Goal: Transaction & Acquisition: Purchase product/service

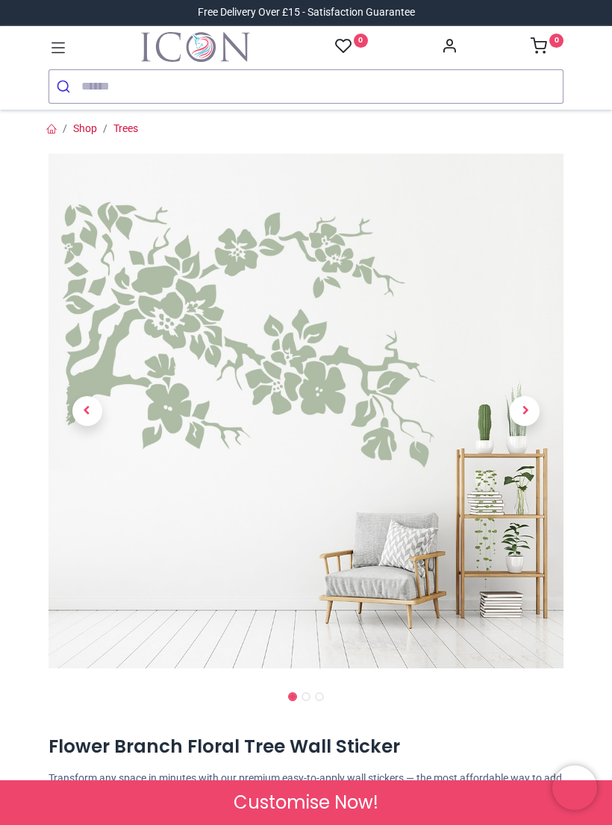
click at [534, 407] on span "Next" at bounding box center [525, 411] width 30 height 30
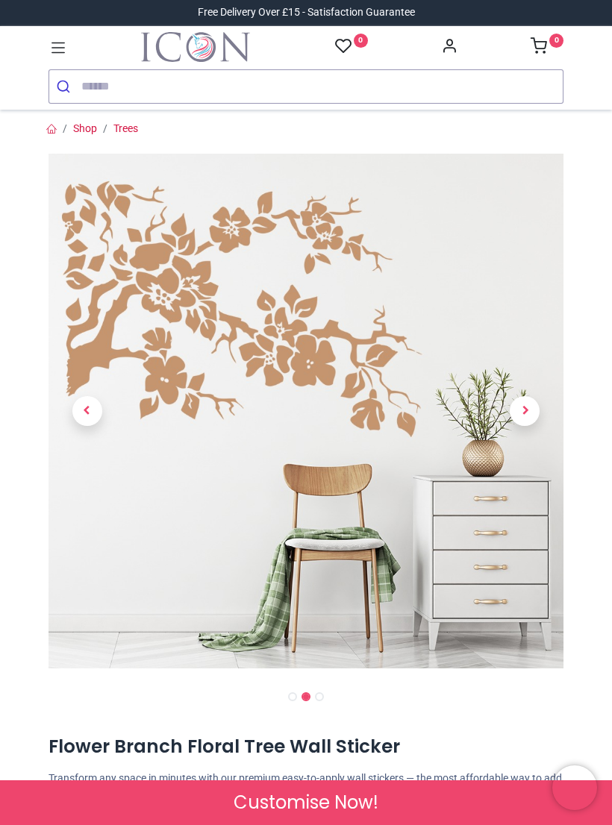
click at [533, 406] on span "Next" at bounding box center [525, 411] width 30 height 30
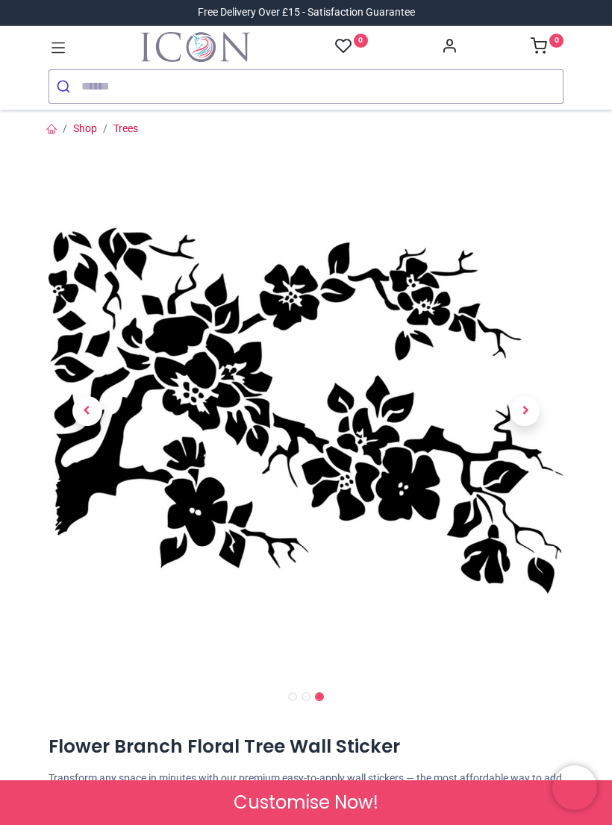
click at [528, 410] on span "Next" at bounding box center [525, 411] width 30 height 30
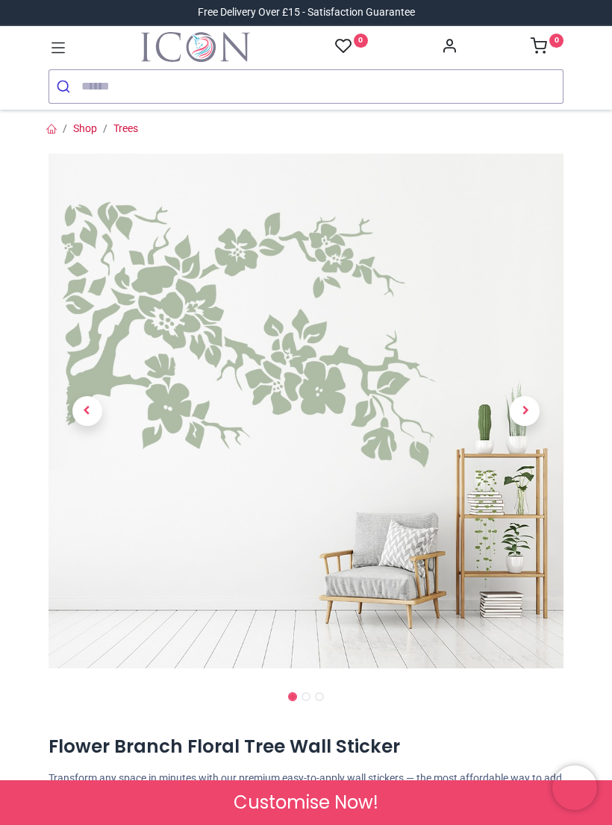
click at [527, 409] on span "Next" at bounding box center [525, 411] width 30 height 30
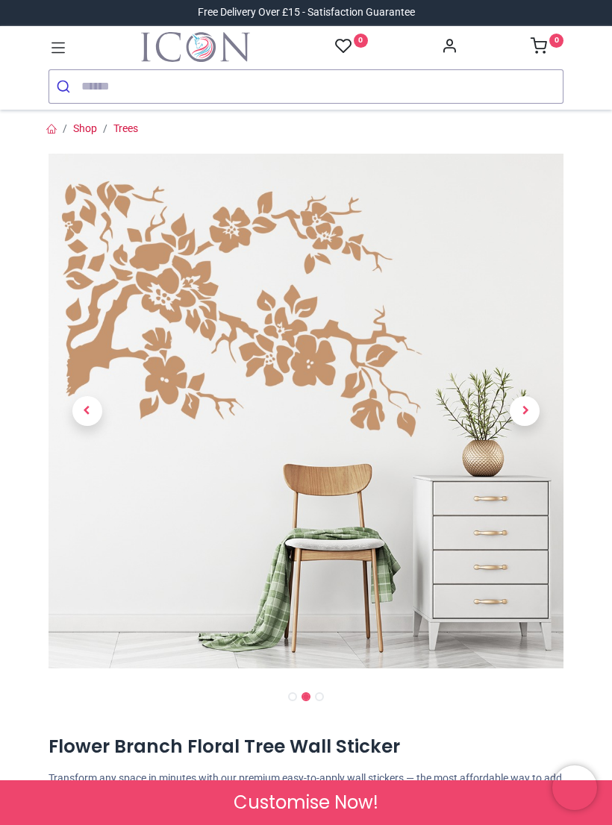
click at [543, 410] on link at bounding box center [525, 411] width 78 height 360
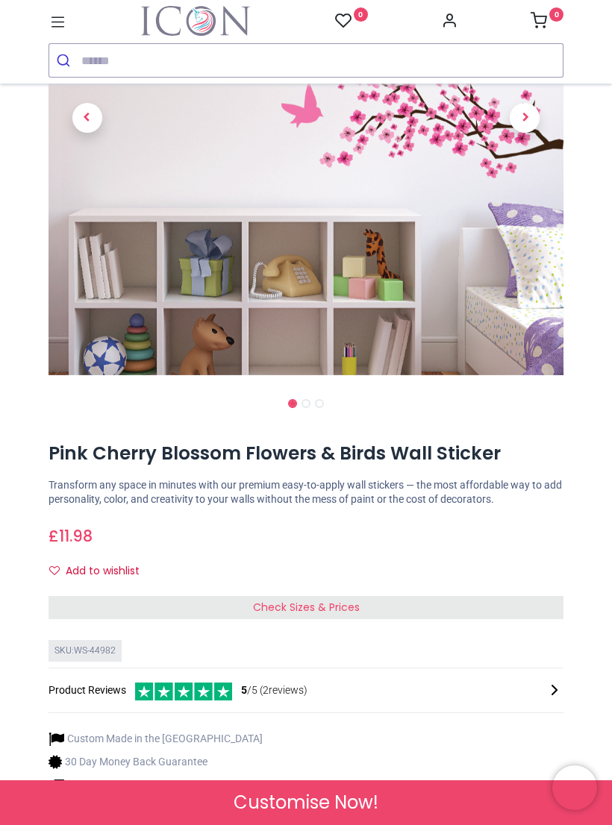
scroll to position [289, 0]
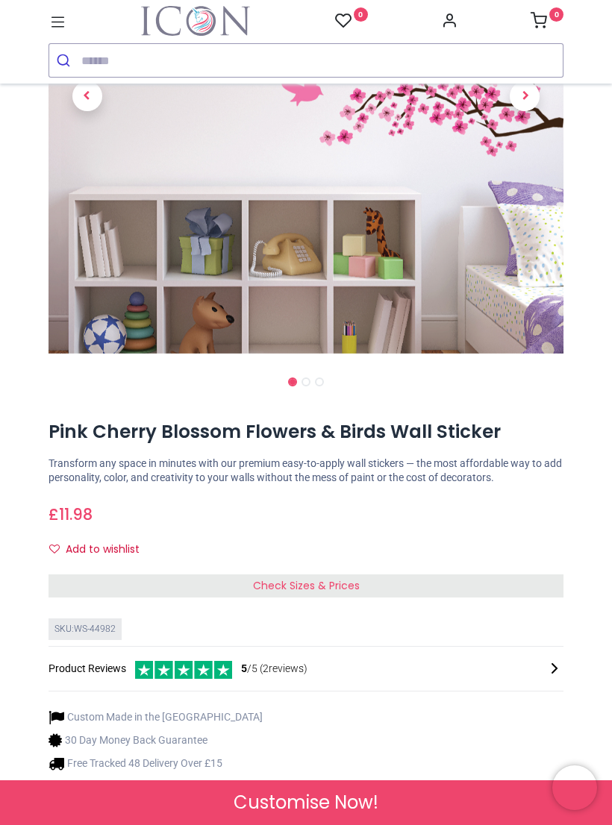
click at [509, 575] on div "Check Sizes & Prices" at bounding box center [305, 587] width 515 height 24
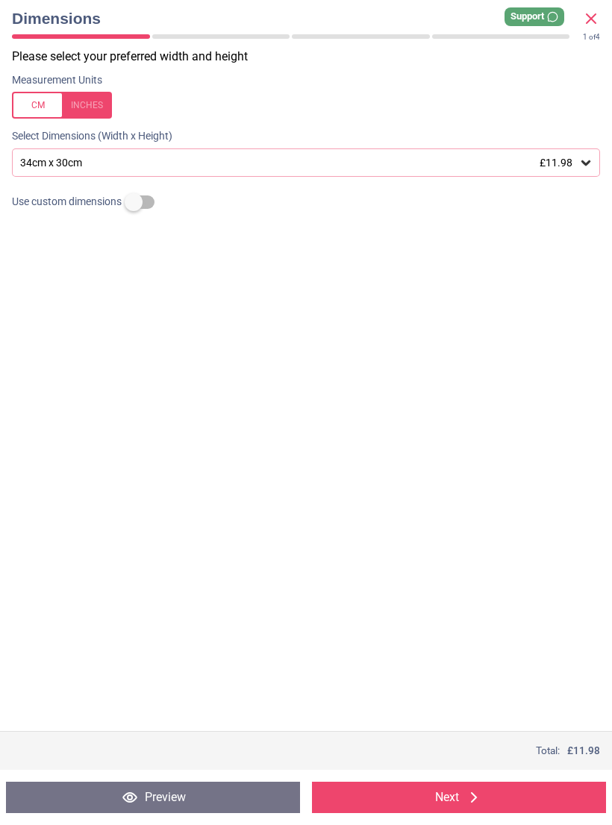
click at [587, 162] on icon at bounding box center [585, 162] width 9 height 5
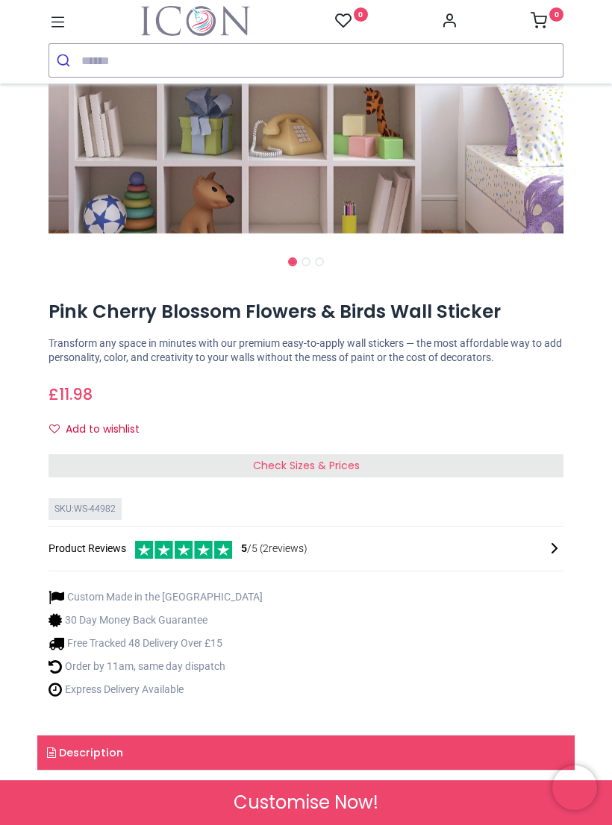
scroll to position [410, 0]
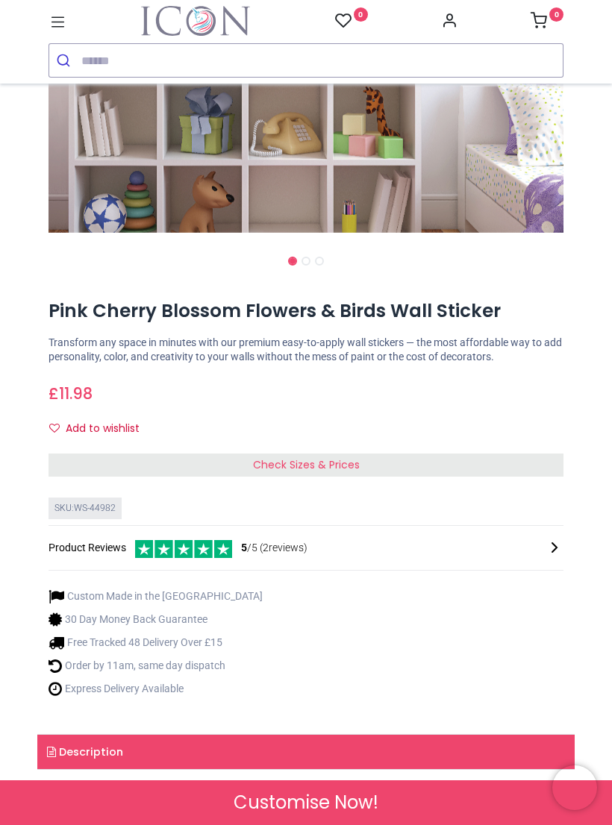
click at [535, 454] on div "Check Sizes & Prices" at bounding box center [305, 466] width 515 height 24
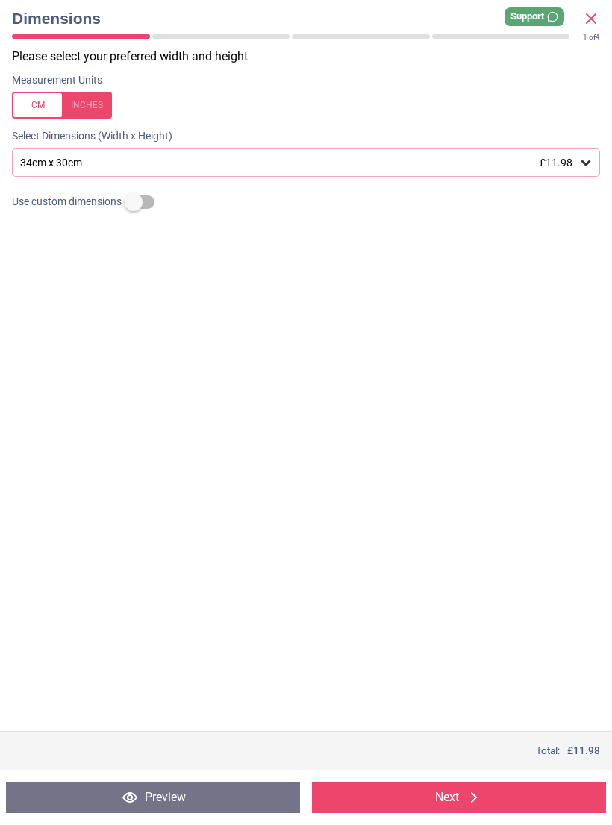
click at [587, 160] on icon at bounding box center [585, 162] width 15 height 15
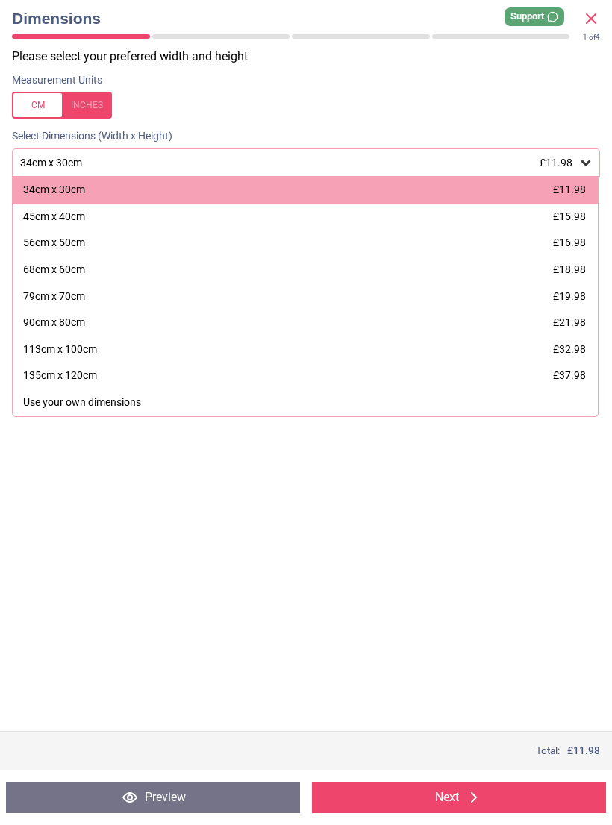
click at [572, 319] on span "£21.98" at bounding box center [569, 322] width 33 height 12
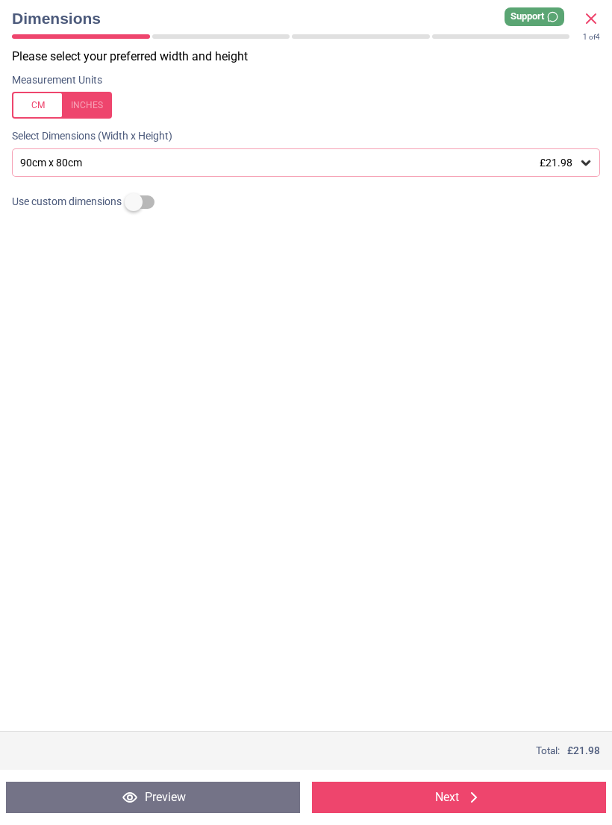
click at [470, 802] on icon at bounding box center [474, 798] width 18 height 18
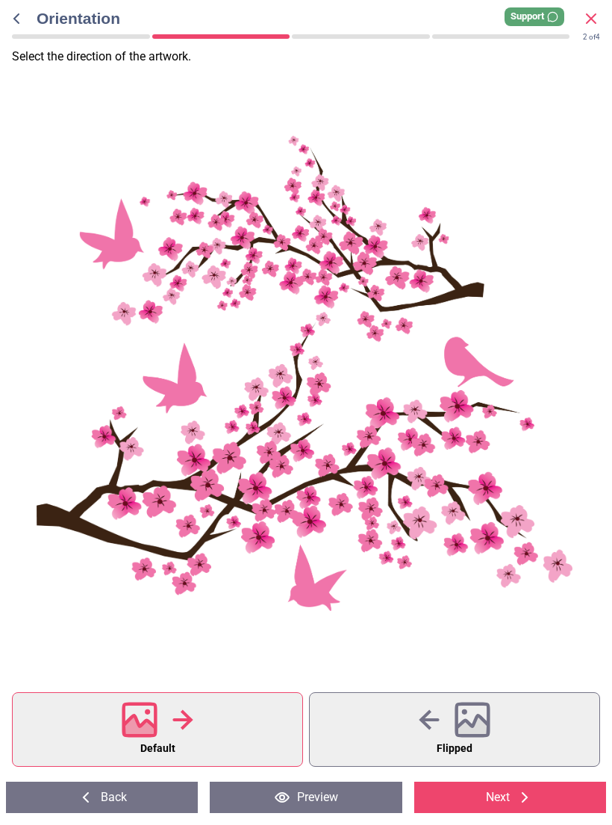
click at [478, 721] on icon at bounding box center [473, 729] width 32 height 26
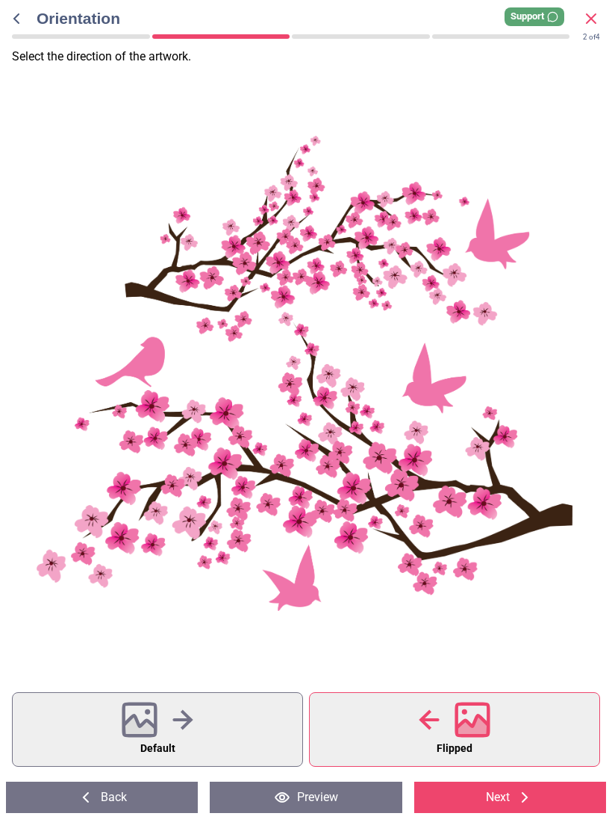
click at [194, 727] on button "Default" at bounding box center [157, 729] width 291 height 75
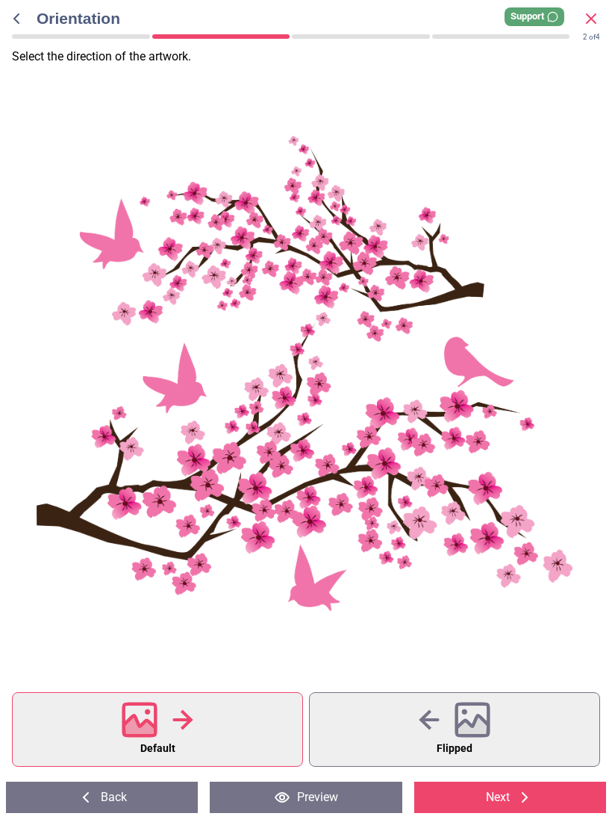
click at [521, 798] on icon at bounding box center [525, 798] width 18 height 18
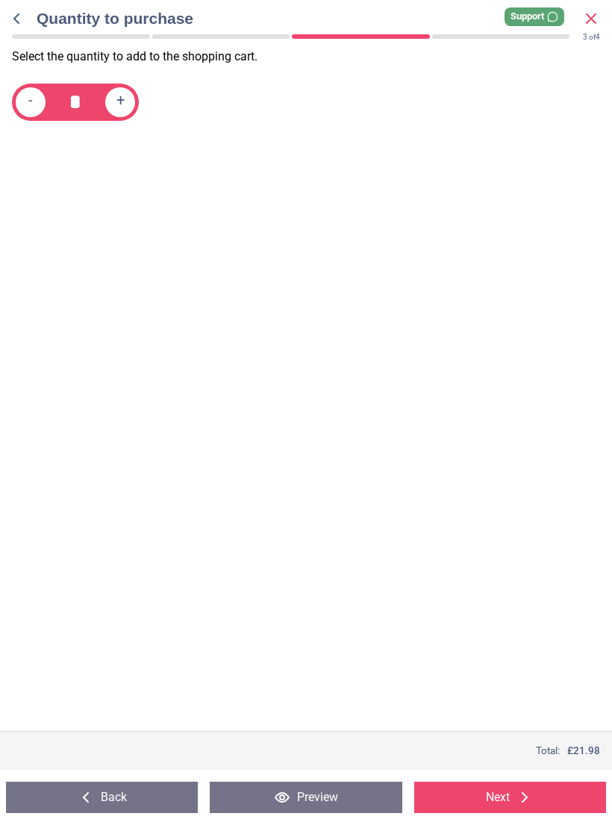
click at [516, 799] on button "Next" at bounding box center [510, 797] width 192 height 31
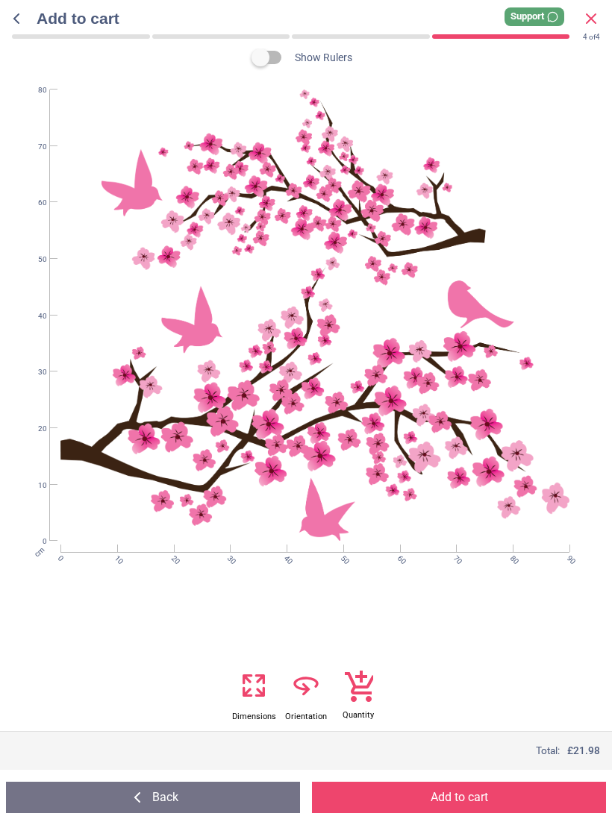
click at [494, 792] on button "Add to cart" at bounding box center [459, 797] width 294 height 31
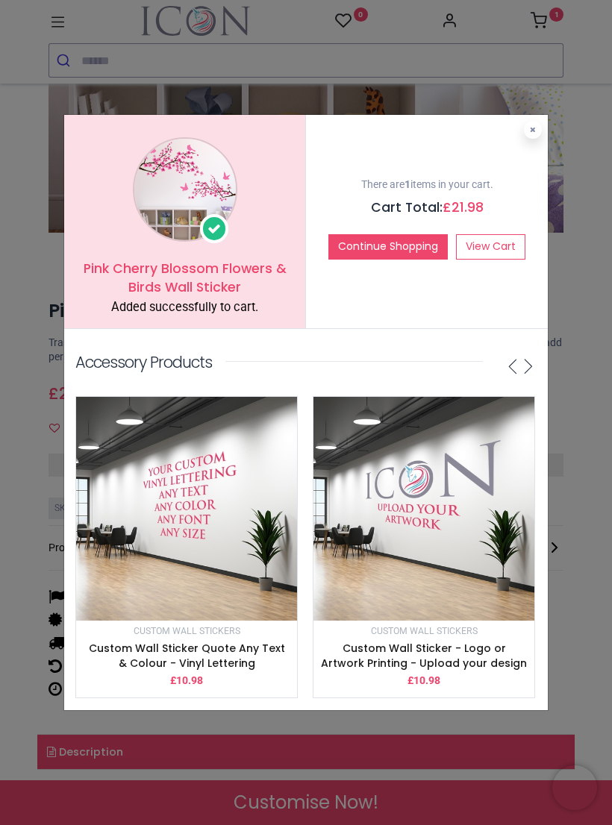
click at [510, 252] on link "View Cart" at bounding box center [490, 246] width 69 height 25
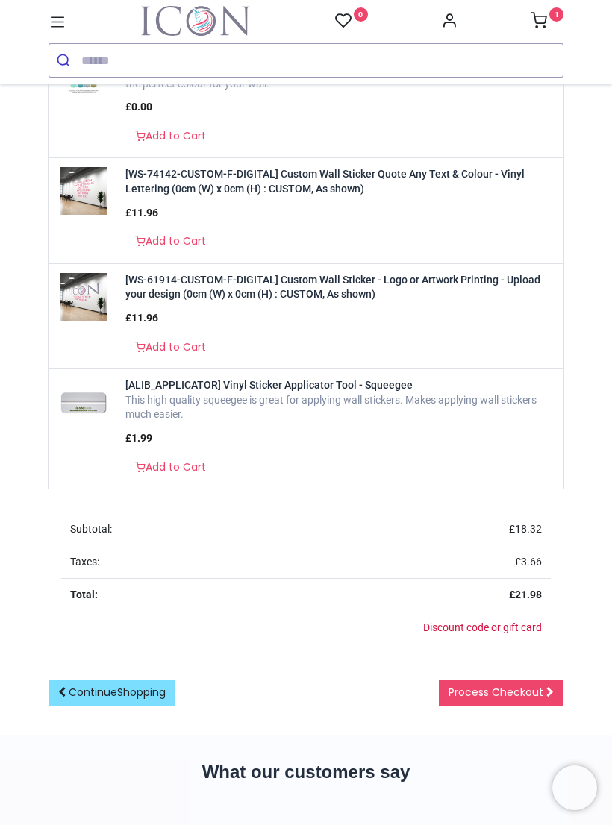
scroll to position [507, 0]
click at [518, 684] on span "Process Checkout" at bounding box center [495, 691] width 95 height 15
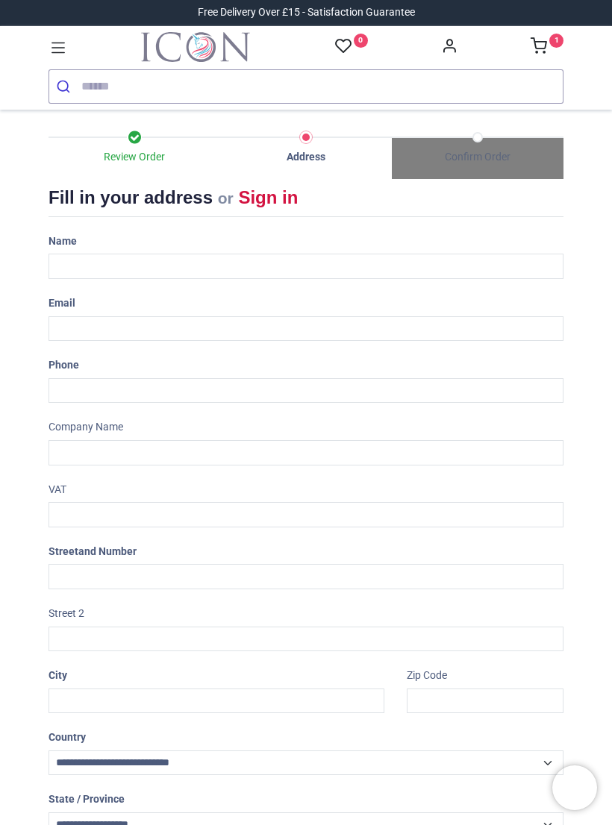
select select "***"
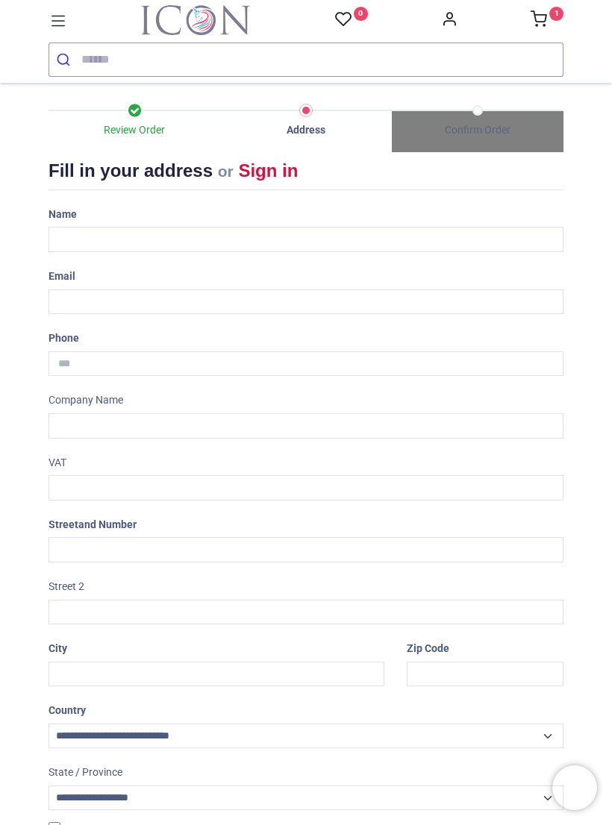
scroll to position [49, 0]
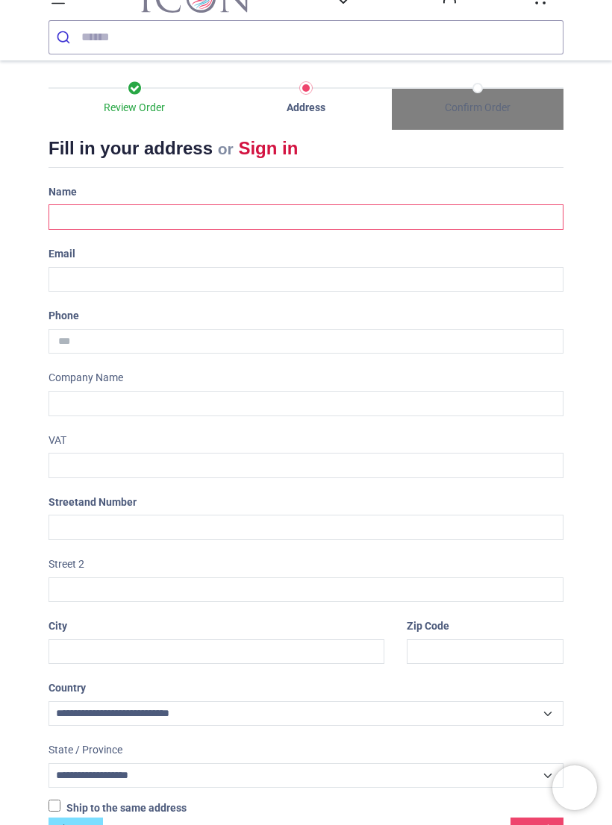
click at [101, 213] on input "text" at bounding box center [305, 216] width 515 height 25
type input "**********"
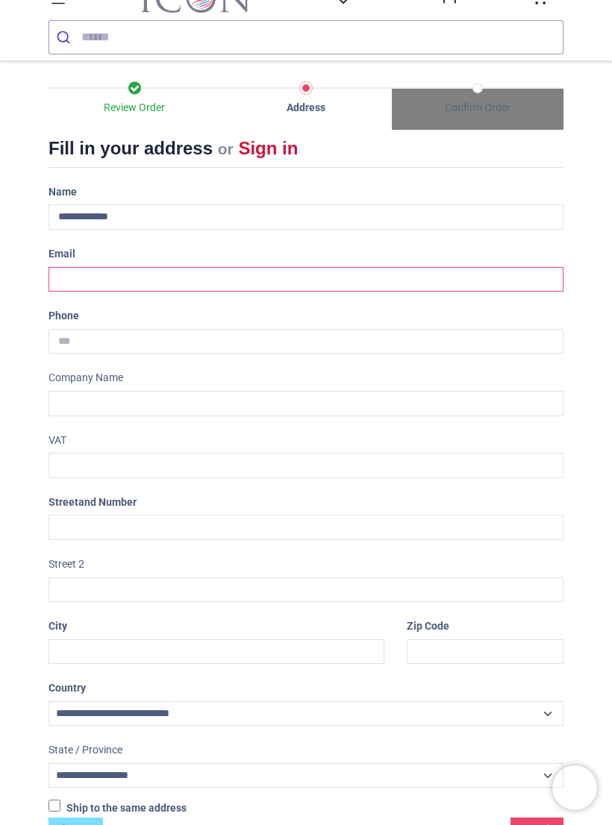
click at [86, 275] on input "email" at bounding box center [305, 279] width 515 height 25
type input "**********"
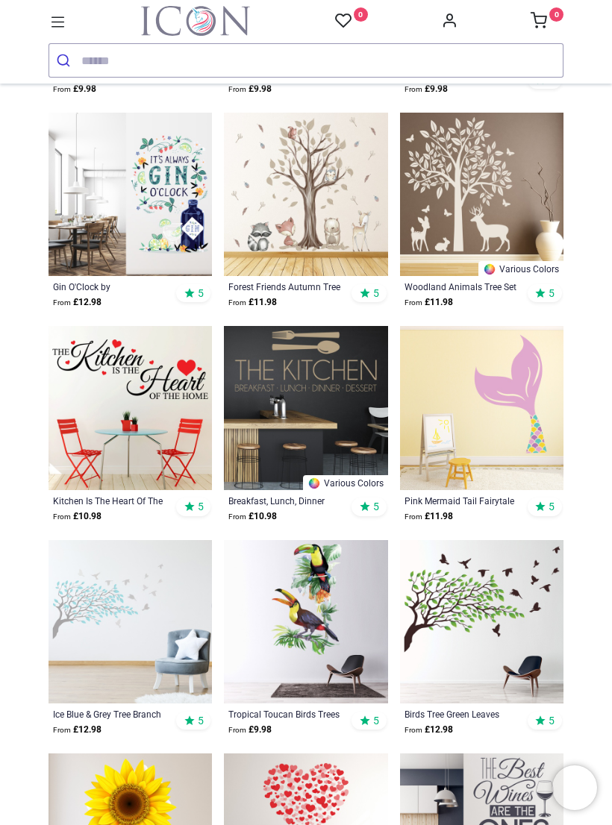
scroll to position [730, 0]
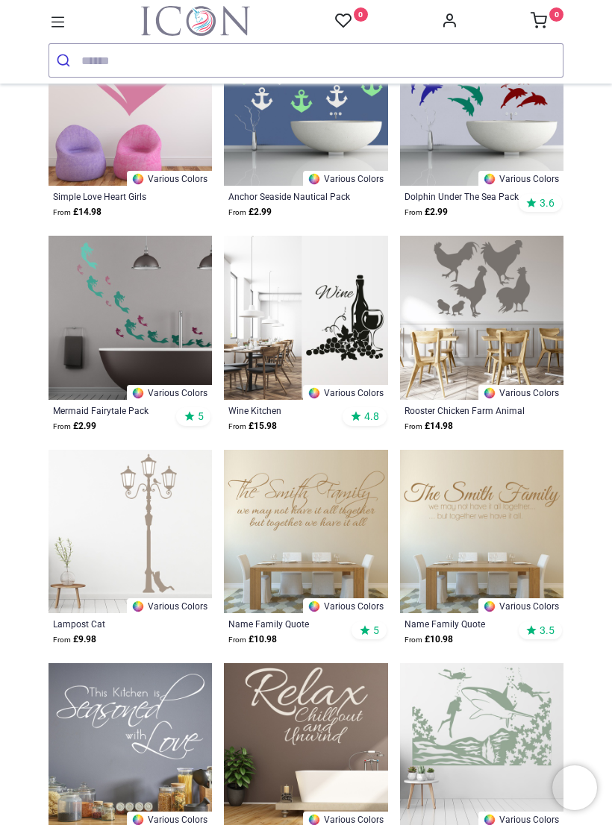
scroll to position [2743, 0]
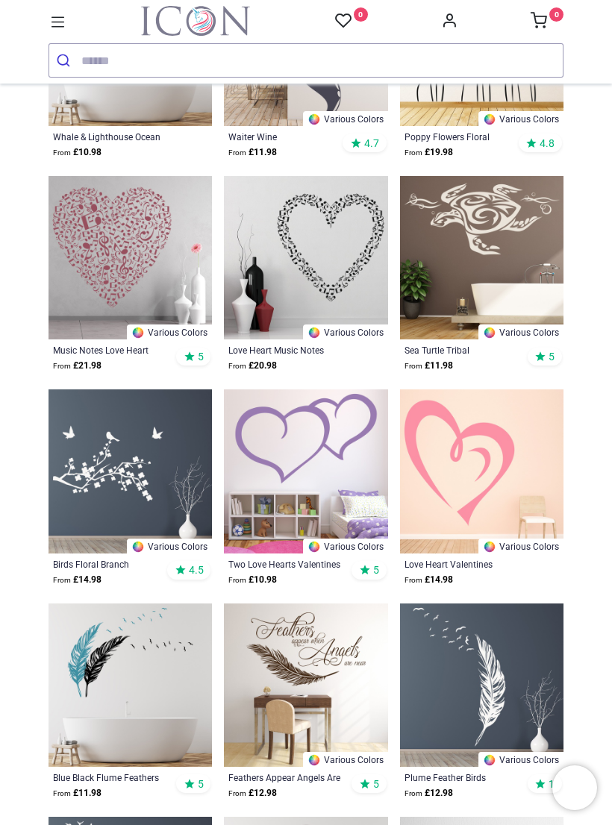
scroll to position [5152, 0]
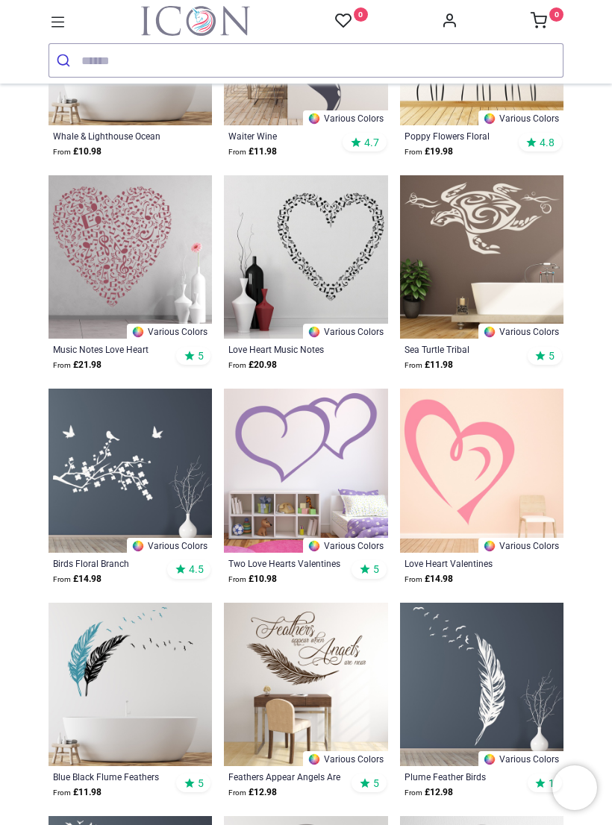
click at [119, 477] on img at bounding box center [129, 470] width 163 height 163
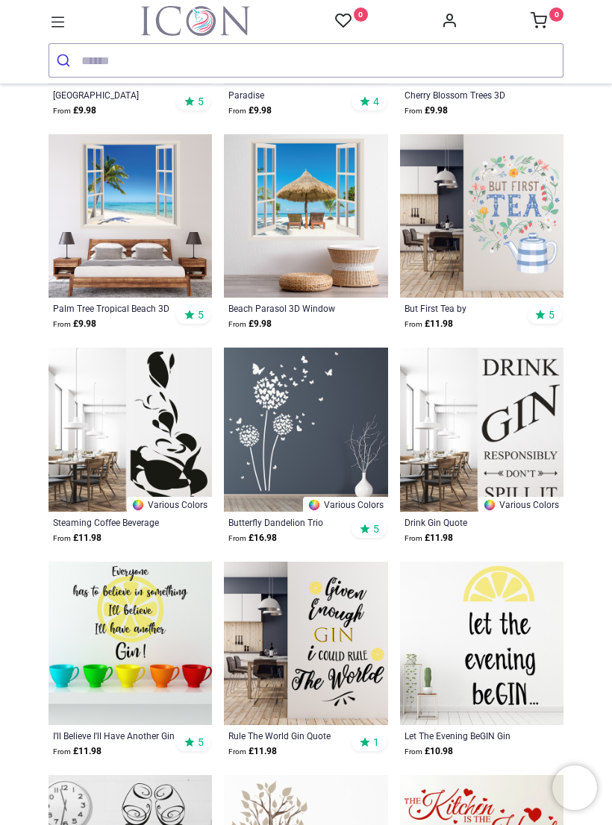
scroll to position [6690, 0]
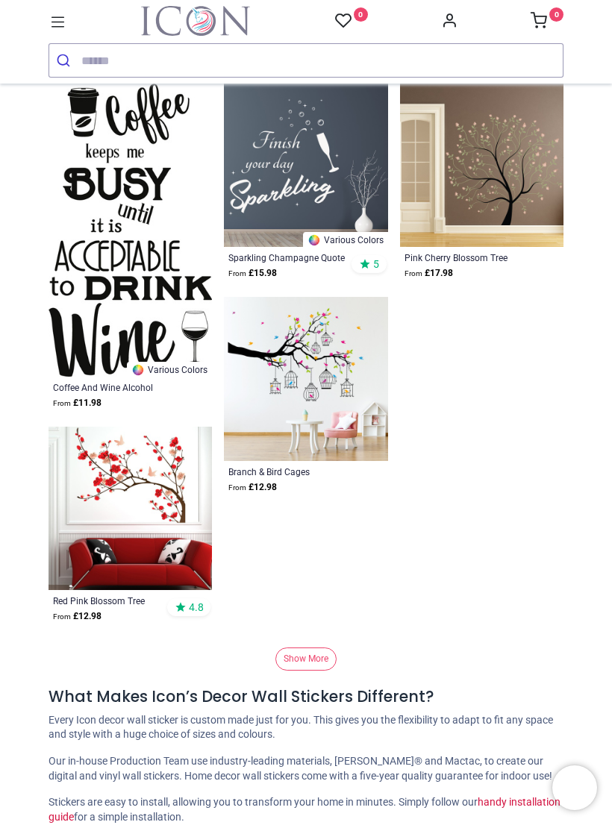
scroll to position [9944, 0]
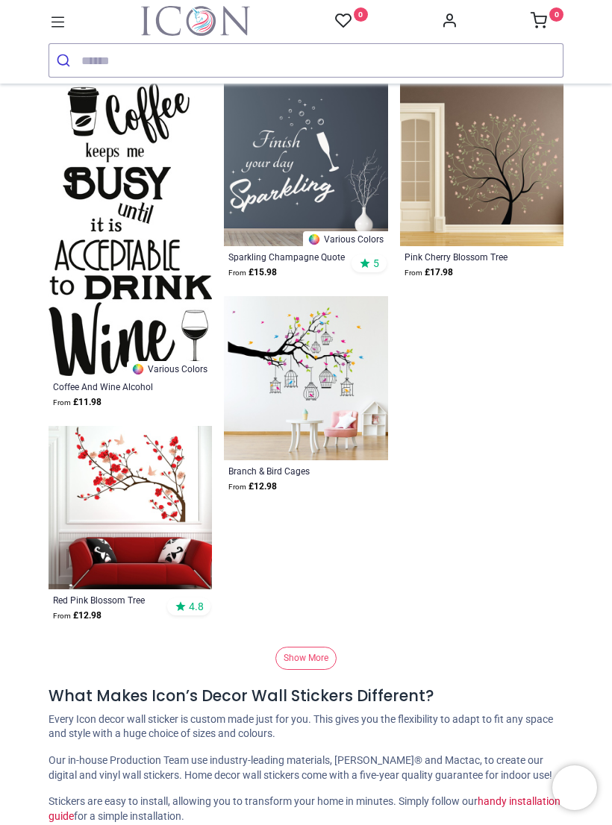
click at [317, 650] on link "Show More" at bounding box center [305, 658] width 61 height 23
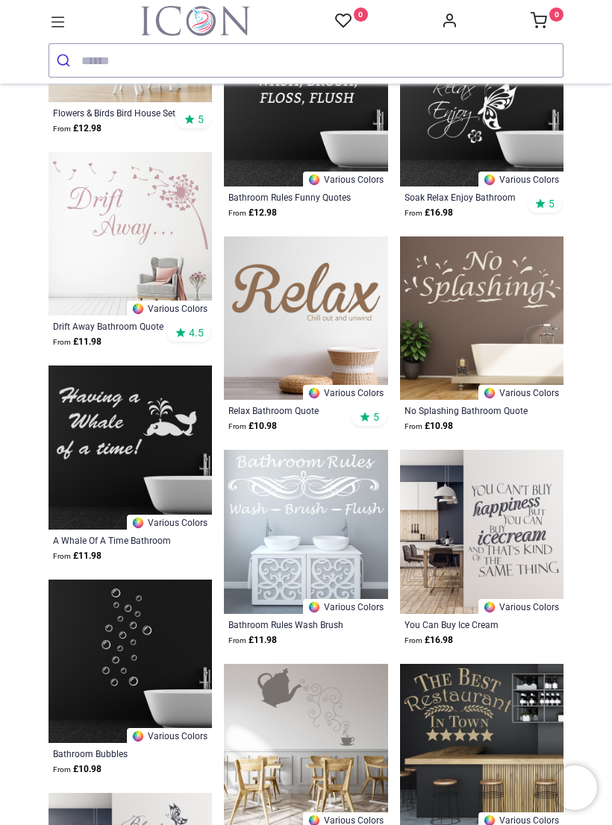
scroll to position [11074, 0]
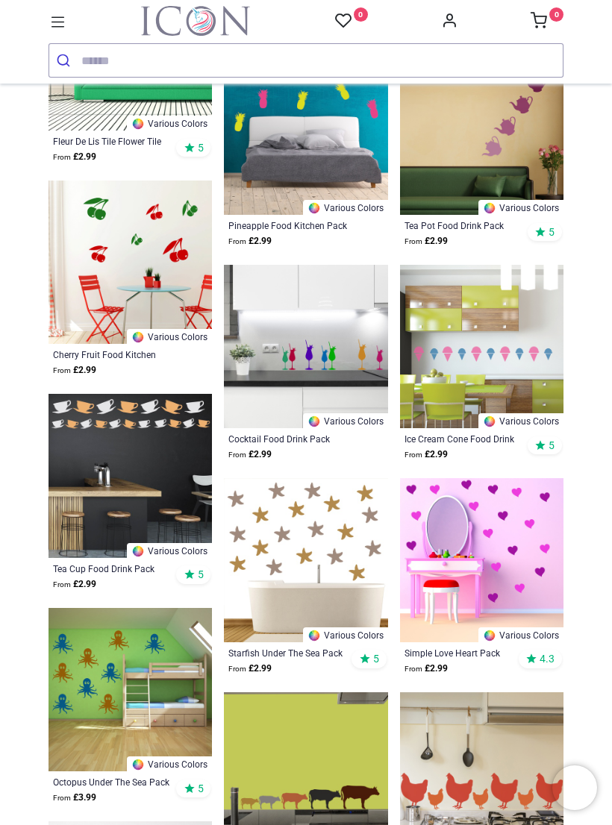
scroll to position [12968, 0]
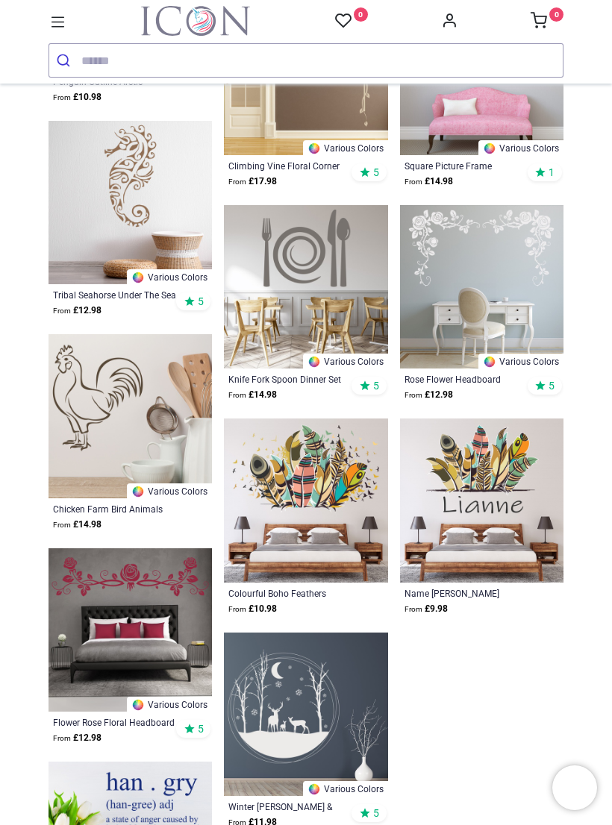
scroll to position [15593, 0]
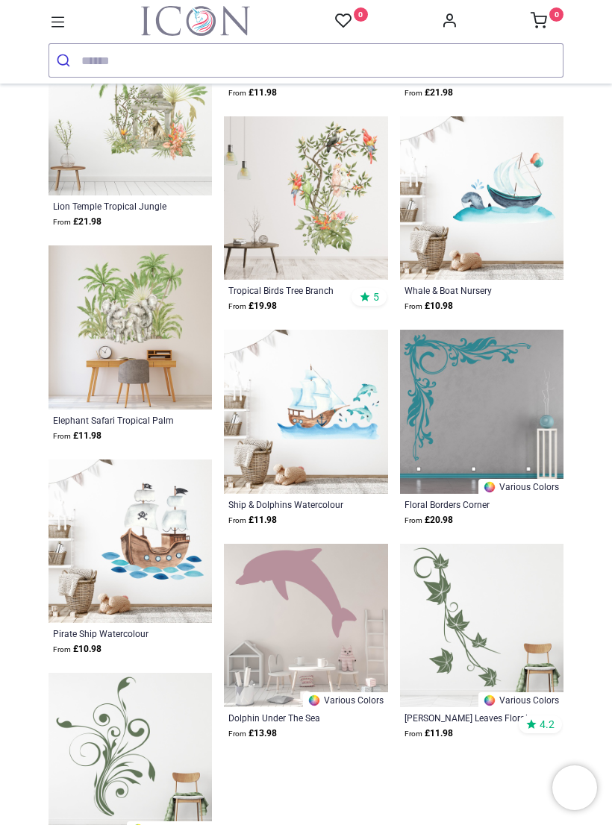
scroll to position [17603, 0]
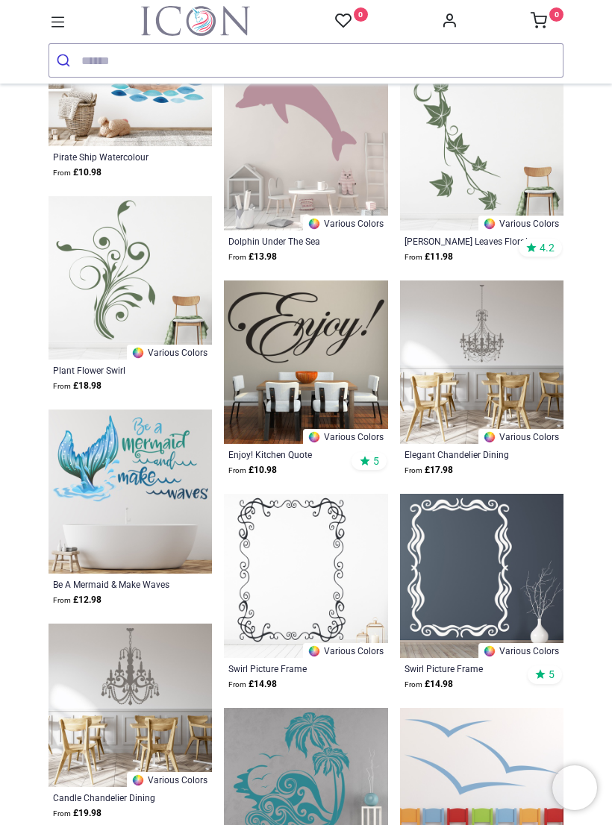
scroll to position [18075, 0]
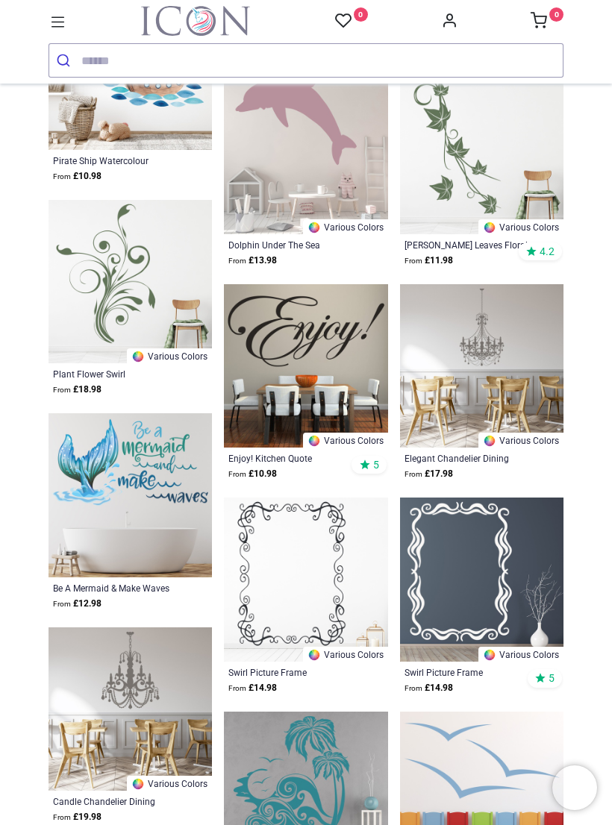
click at [126, 285] on img at bounding box center [129, 281] width 163 height 163
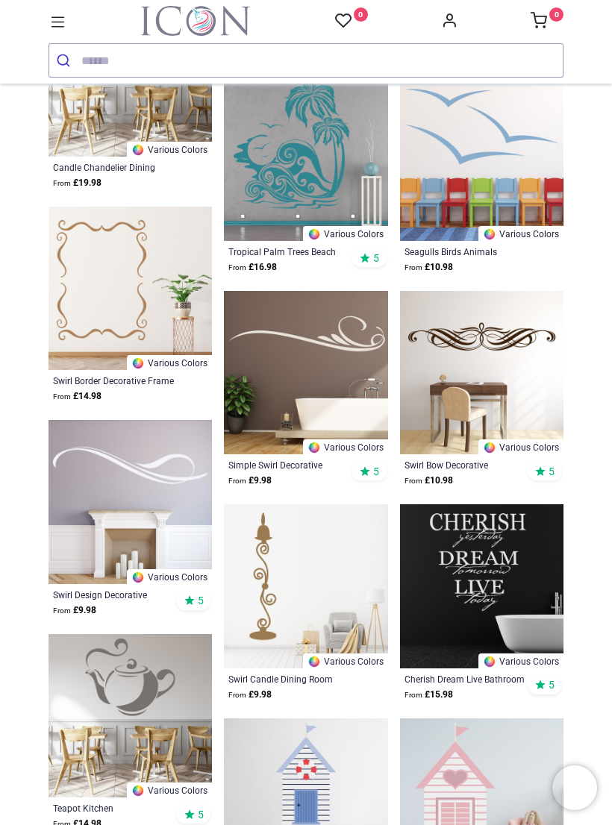
scroll to position [18710, 0]
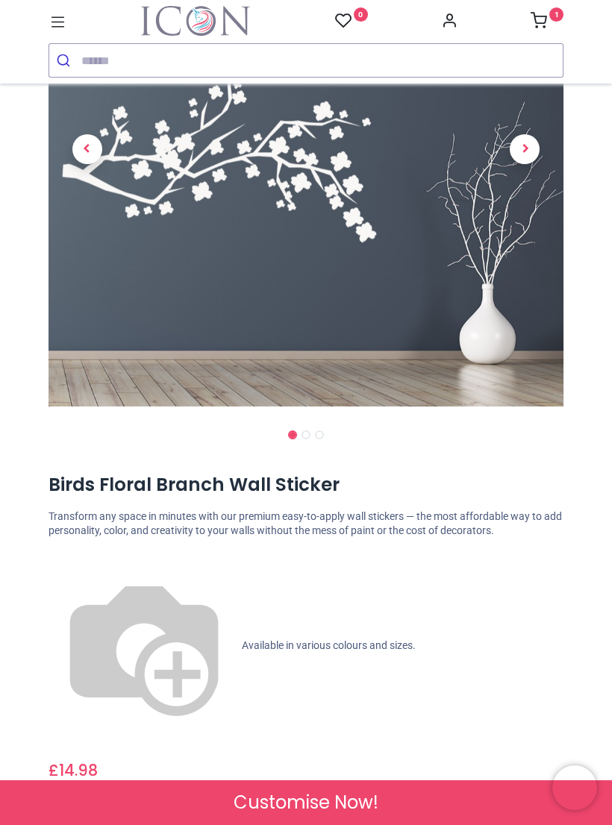
scroll to position [232, 0]
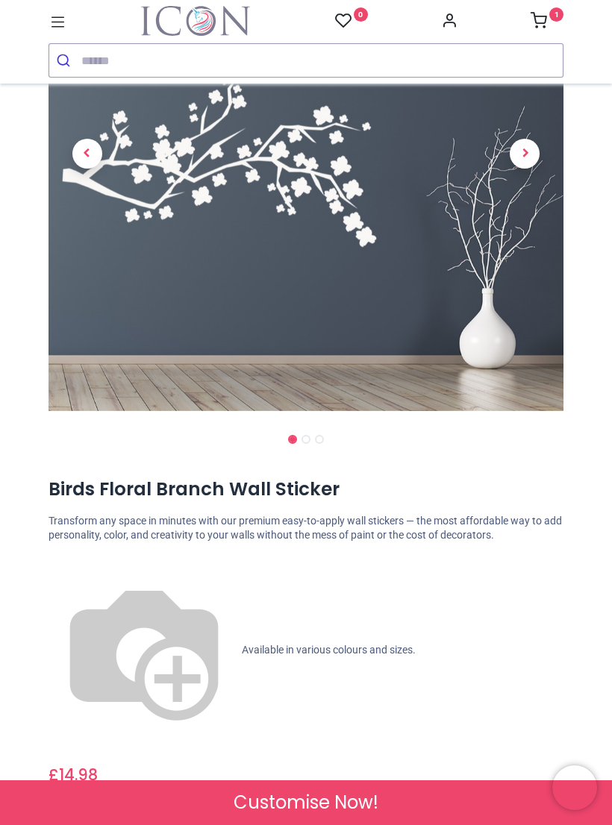
click at [525, 163] on span "Next" at bounding box center [525, 154] width 30 height 30
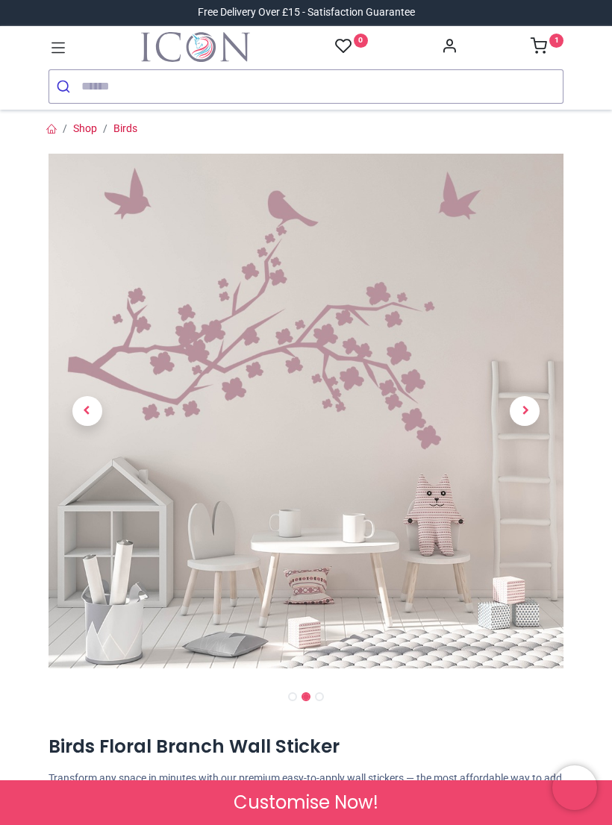
scroll to position [0, 0]
click at [533, 413] on span "Next" at bounding box center [525, 411] width 30 height 30
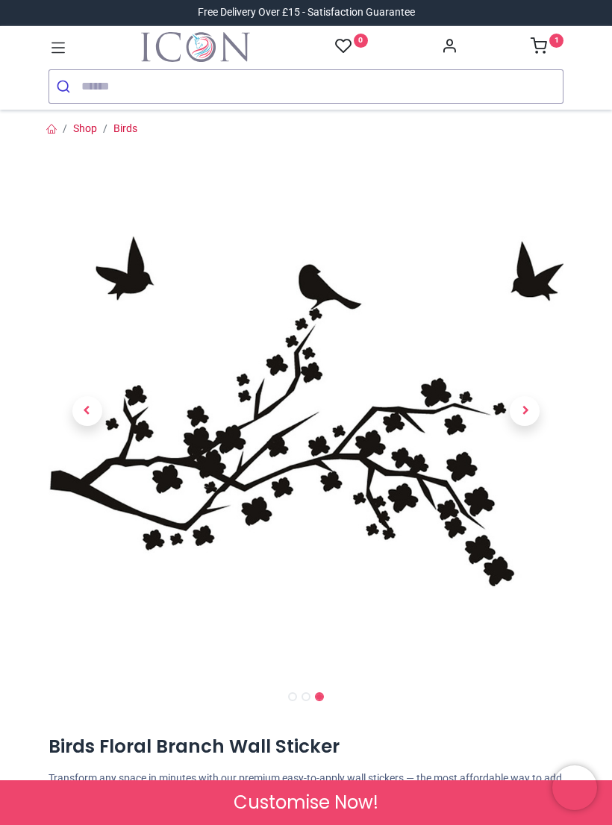
click at [533, 409] on span "Next" at bounding box center [525, 411] width 30 height 30
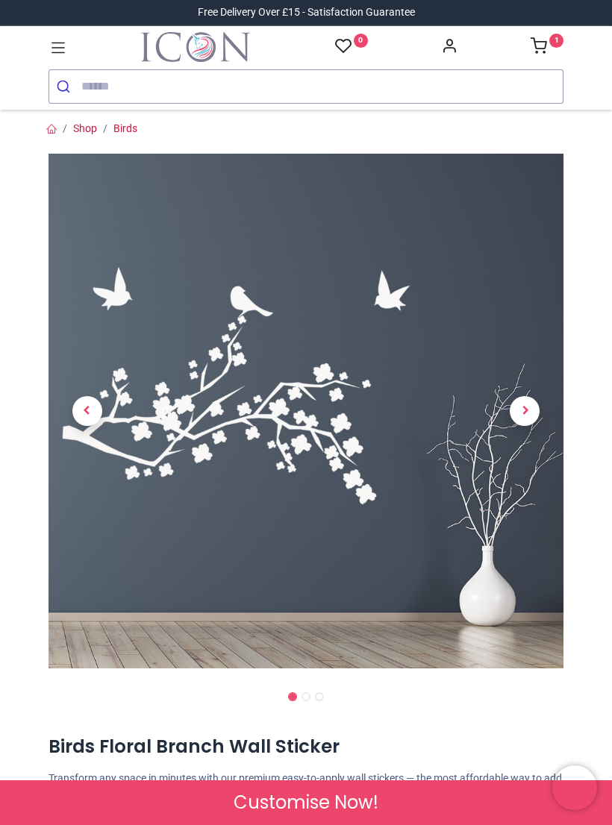
click at [530, 403] on span "Next" at bounding box center [525, 411] width 30 height 30
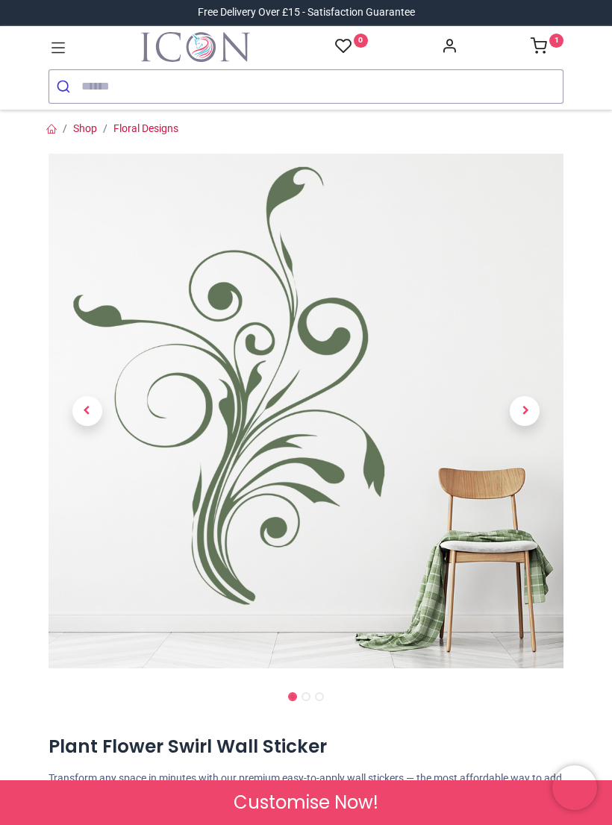
click at [533, 419] on span "Next" at bounding box center [525, 411] width 30 height 30
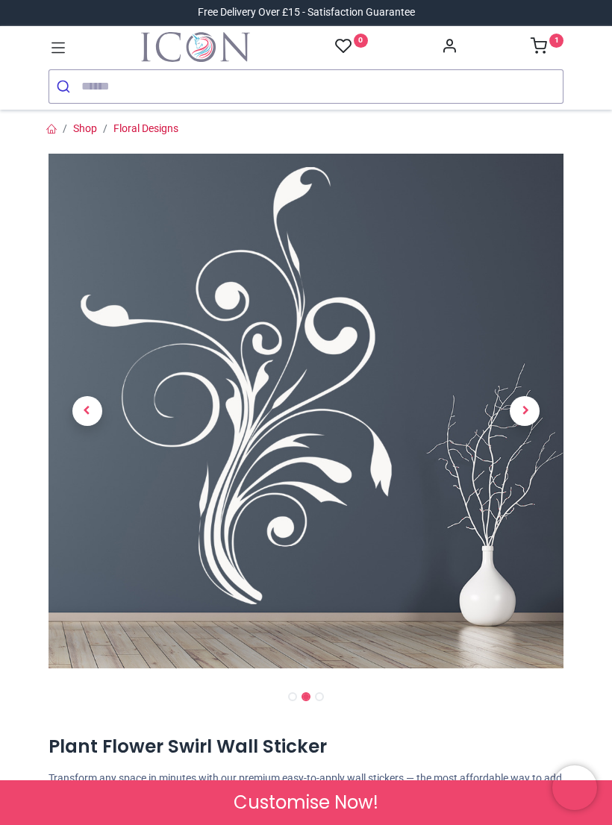
click at [539, 413] on span "Next" at bounding box center [525, 411] width 30 height 30
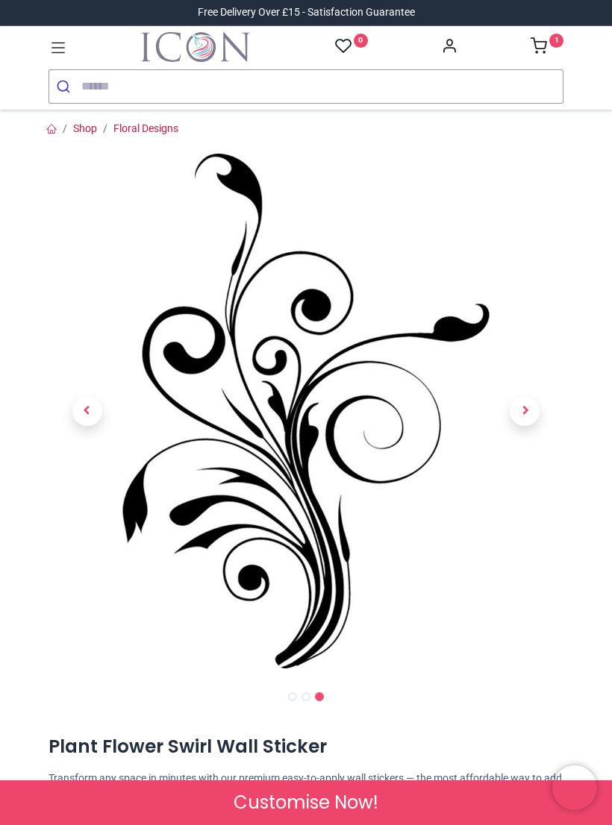
click at [542, 407] on link at bounding box center [525, 411] width 78 height 360
